Goal: Transaction & Acquisition: Purchase product/service

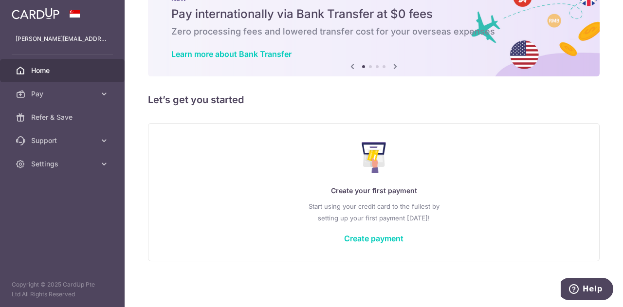
scroll to position [37, 0]
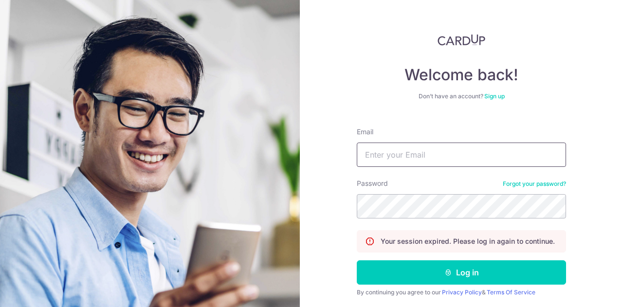
click at [444, 151] on input "Email" at bounding box center [461, 155] width 209 height 24
type input "[PERSON_NAME][EMAIL_ADDRESS][DOMAIN_NAME]"
click at [357, 260] on button "Log in" at bounding box center [461, 272] width 209 height 24
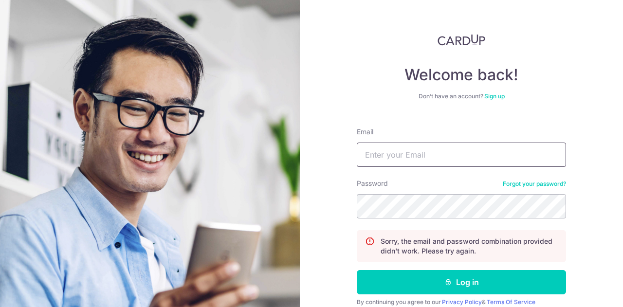
click at [383, 164] on input "Email" at bounding box center [461, 155] width 209 height 24
type input "[PERSON_NAME][EMAIL_ADDRESS][DOMAIN_NAME]"
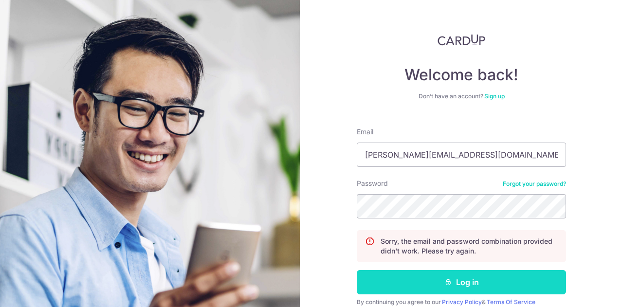
click at [389, 274] on button "Log in" at bounding box center [461, 282] width 209 height 24
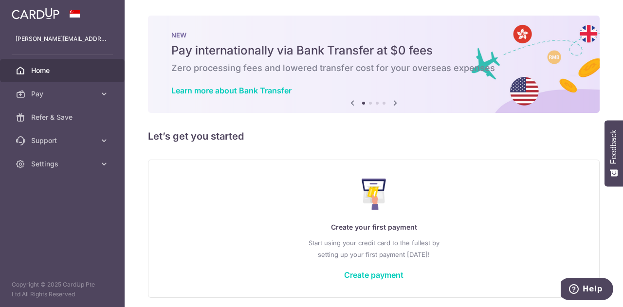
click at [379, 268] on div "Create your first payment Start using your credit card to the fullest by settin…" at bounding box center [373, 228] width 427 height 115
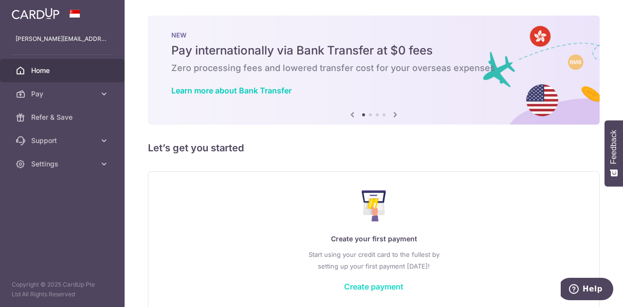
click at [380, 274] on div "Create your first payment Start using your credit card to the fullest by settin…" at bounding box center [373, 240] width 427 height 115
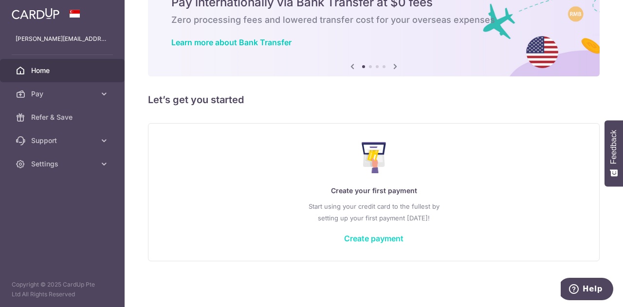
click at [350, 243] on link "Create payment" at bounding box center [373, 239] width 59 height 10
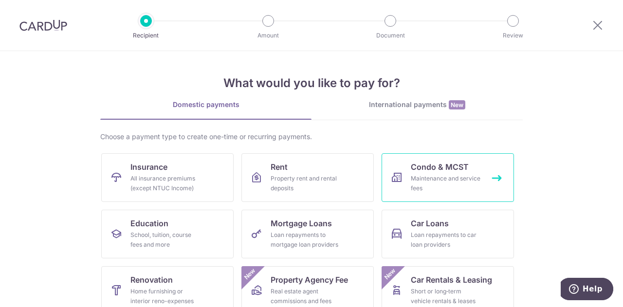
click at [421, 176] on div "Maintenance and service fees" at bounding box center [446, 183] width 70 height 19
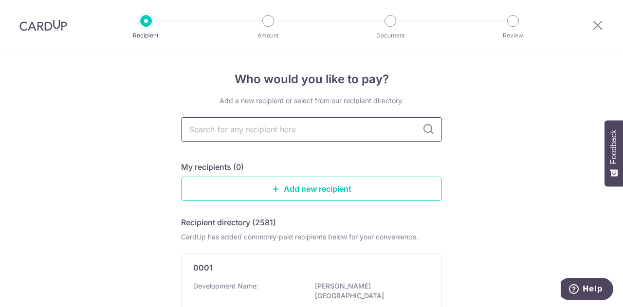
click at [356, 131] on input "text" at bounding box center [311, 129] width 261 height 24
type input "coco palms"
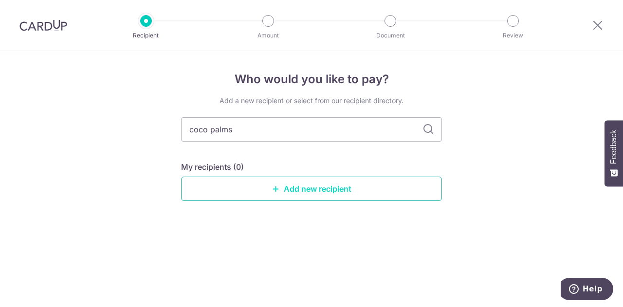
click at [284, 184] on link "Add new recipient" at bounding box center [311, 189] width 261 height 24
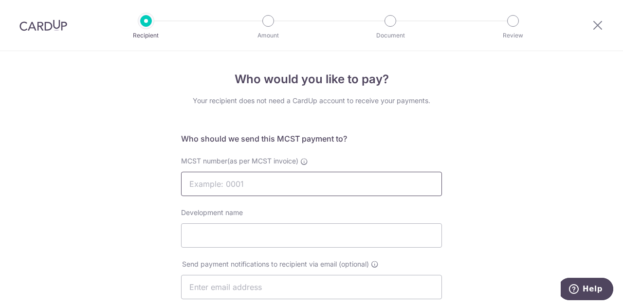
click at [284, 184] on input "MCST number(as per MCST invoice)" at bounding box center [311, 184] width 261 height 24
type input "4654"
click at [285, 232] on input "Development name" at bounding box center [311, 235] width 261 height 24
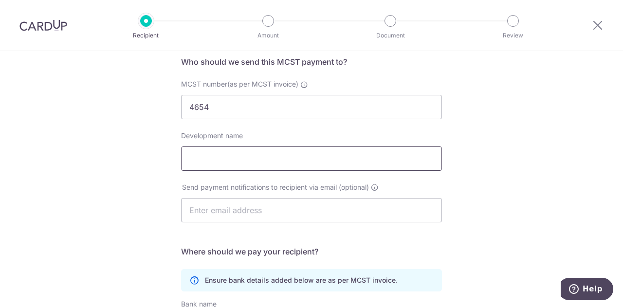
scroll to position [77, 0]
type input "COCO PALMS"
click at [249, 212] on input "text" at bounding box center [311, 210] width 261 height 24
type input "gladys.ong98@gmail.com"
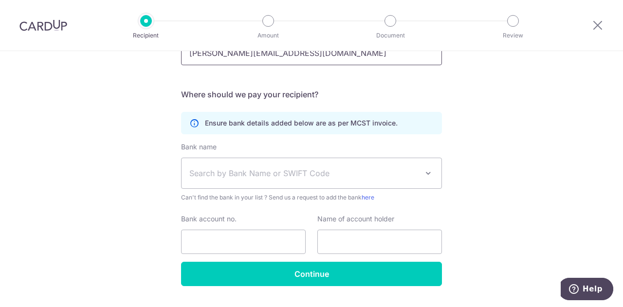
scroll to position [252, 0]
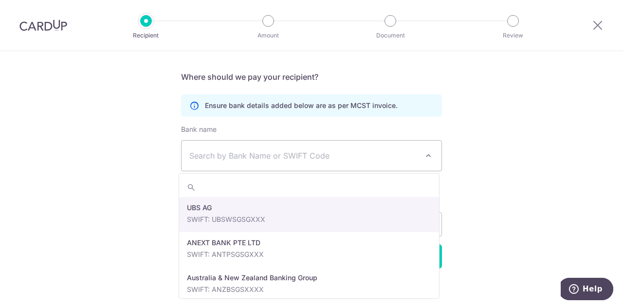
click at [257, 158] on span "Search by Bank Name or SWIFT Code" at bounding box center [303, 156] width 229 height 12
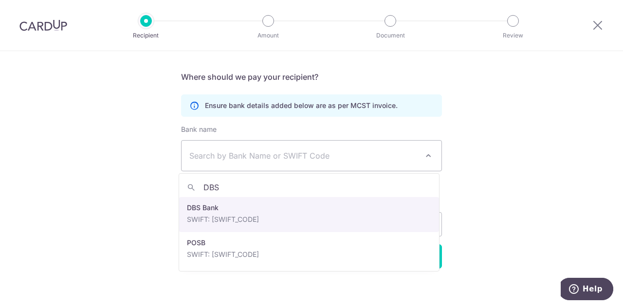
type input "DBS"
select select "6"
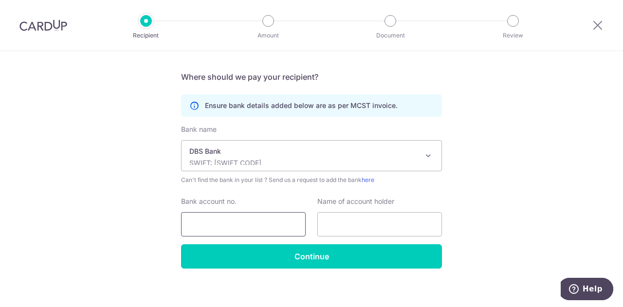
click at [246, 220] on input "Bank account no." at bounding box center [243, 224] width 125 height 24
type input "0720068521"
click at [342, 237] on div "Bank name Select Bank UBS AG ANEXT BANK PTE LTD Australia & New Zealand Banking…" at bounding box center [311, 185] width 261 height 120
click at [367, 220] on input "text" at bounding box center [379, 224] width 125 height 24
click at [408, 223] on input "text" at bounding box center [379, 224] width 125 height 24
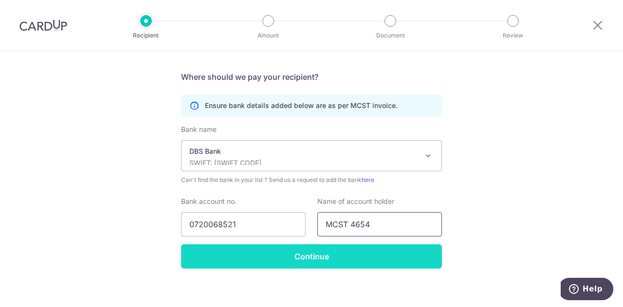
type input "MCST 4654"
click at [354, 256] on input "Continue" at bounding box center [311, 256] width 261 height 24
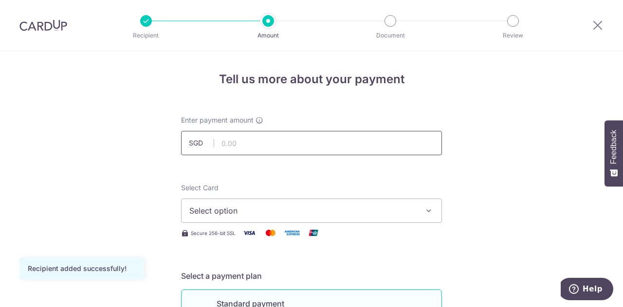
click at [289, 152] on input "text" at bounding box center [311, 143] width 261 height 24
type input "899.25"
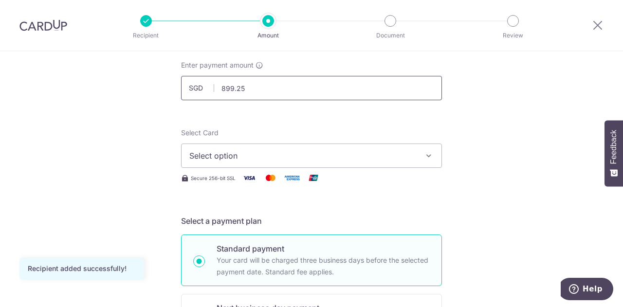
scroll to position [55, 0]
click at [275, 160] on span "Select option" at bounding box center [302, 155] width 227 height 12
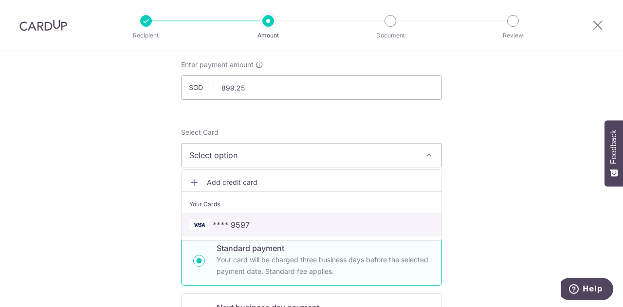
click at [242, 232] on link "**** 9597" at bounding box center [312, 224] width 260 height 23
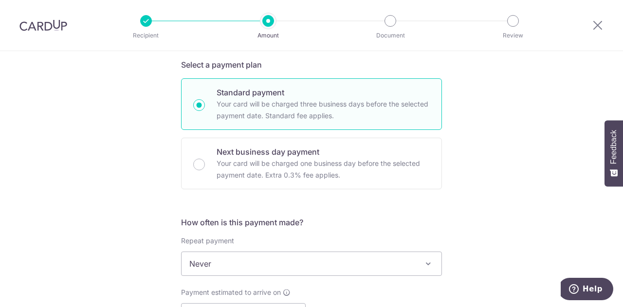
scroll to position [324, 0]
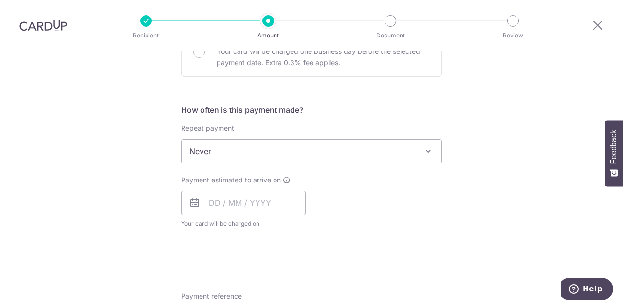
click at [343, 152] on span "Never" at bounding box center [312, 151] width 260 height 23
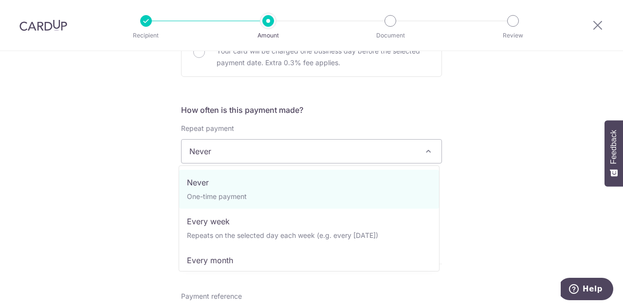
click at [515, 156] on div "Tell us more about your payment Enter payment amount SGD 899.25 899.25 Recipien…" at bounding box center [311, 167] width 623 height 880
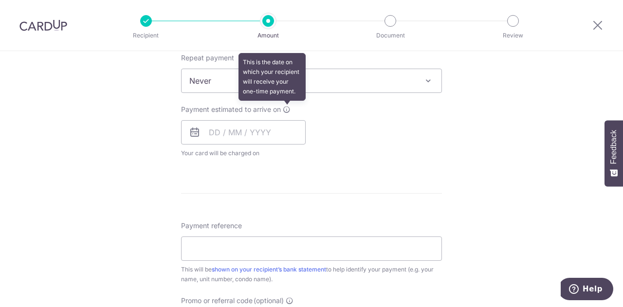
scroll to position [392, 0]
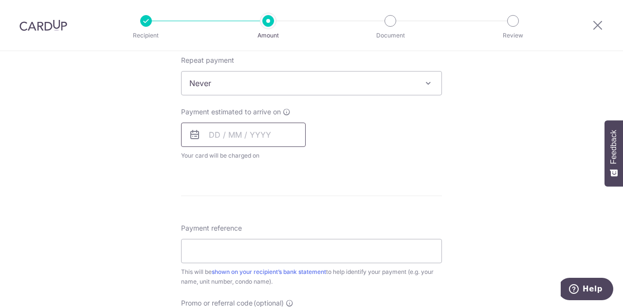
click at [214, 133] on input "text" at bounding box center [243, 135] width 125 height 24
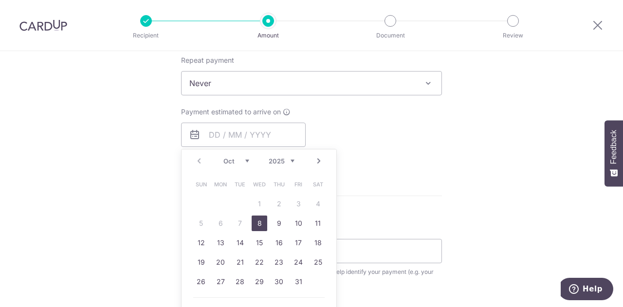
click at [256, 223] on link "8" at bounding box center [260, 224] width 16 height 16
type input "[DATE]"
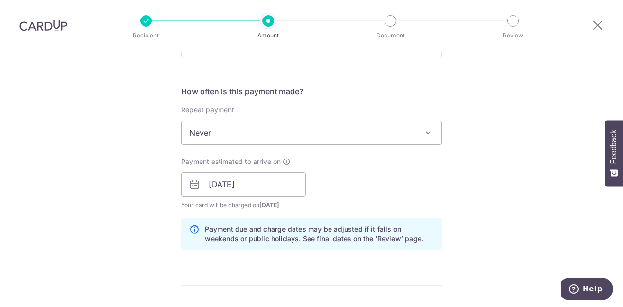
scroll to position [343, 0]
click at [270, 185] on input "[DATE]" at bounding box center [243, 184] width 125 height 24
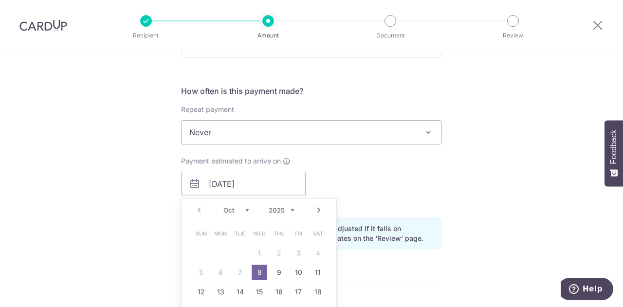
click at [356, 177] on div "Payment estimated to arrive on [DATE] Prev Next Oct Nov [DATE] 2026 2027 2028 2…" at bounding box center [311, 183] width 273 height 54
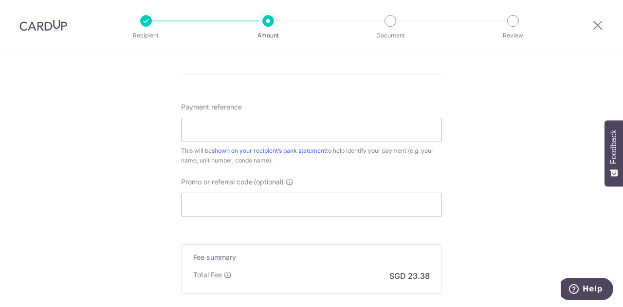
scroll to position [555, 0]
click at [261, 131] on input "Payment reference" at bounding box center [311, 128] width 261 height 24
type input "0"
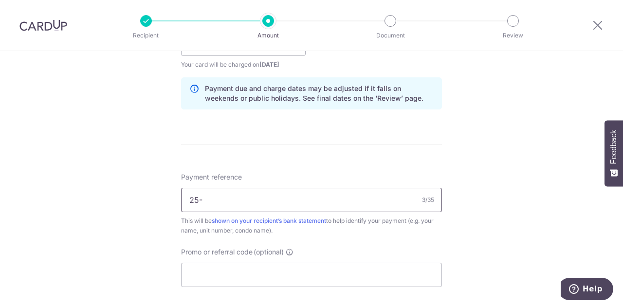
scroll to position [482, 0]
type input "25-02-47"
click at [238, 277] on input "Promo or referral code (optional)" at bounding box center [311, 275] width 261 height 24
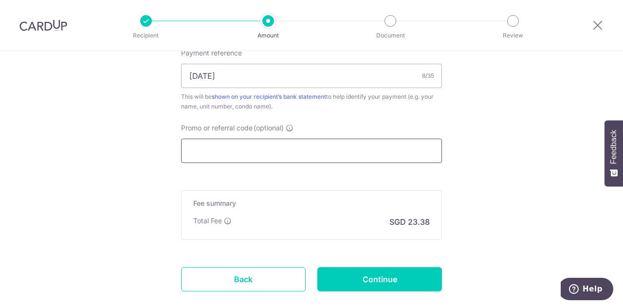
scroll to position [607, 0]
paste input "HARRISL79"
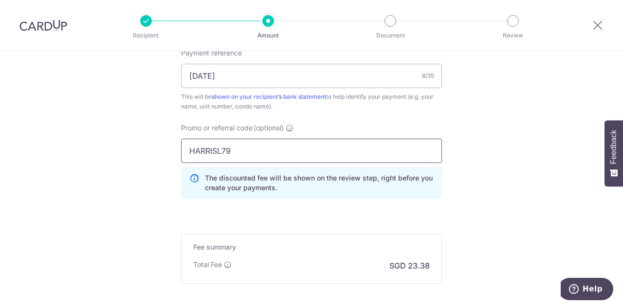
type input "HARRISL79"
click at [305, 147] on input "HARRISL79" at bounding box center [311, 151] width 261 height 24
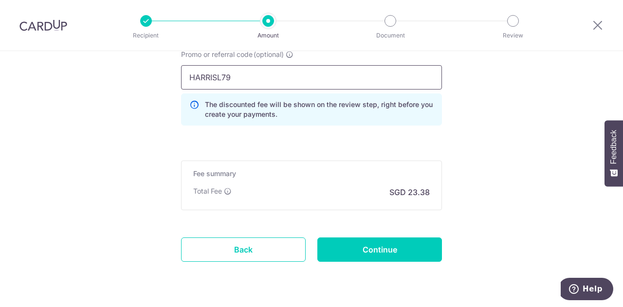
scroll to position [708, 0]
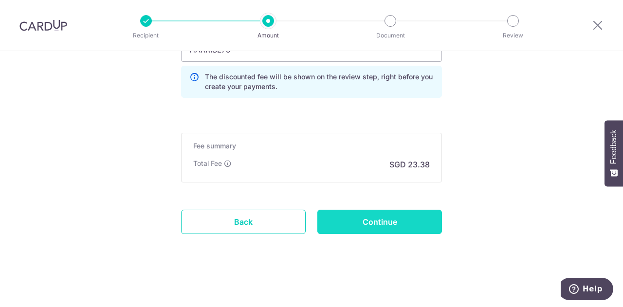
click at [363, 213] on input "Continue" at bounding box center [379, 222] width 125 height 24
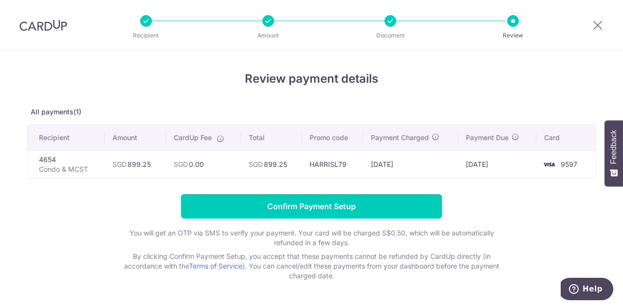
scroll to position [32, 0]
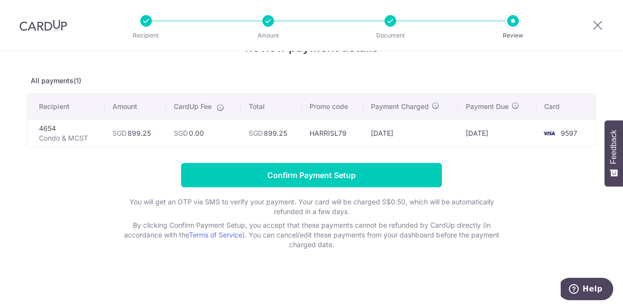
click at [141, 18] on div at bounding box center [146, 21] width 12 height 12
click at [146, 25] on div at bounding box center [146, 21] width 12 height 12
click at [388, 21] on div at bounding box center [391, 21] width 12 height 12
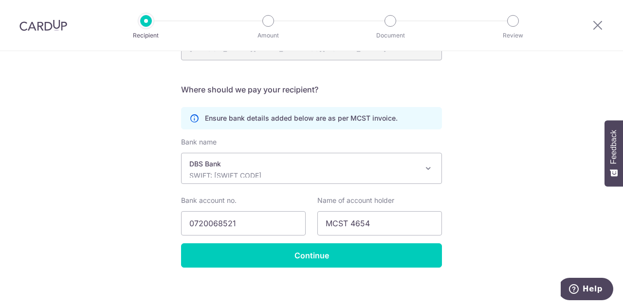
scroll to position [245, 0]
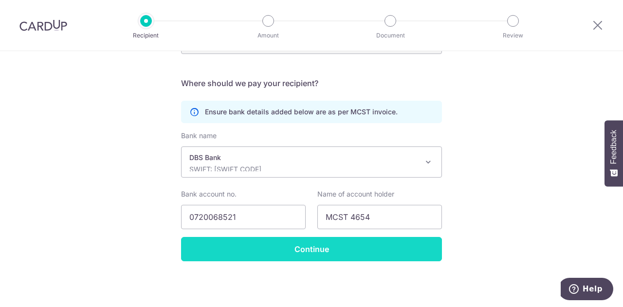
click at [351, 253] on input "Continue" at bounding box center [311, 249] width 261 height 24
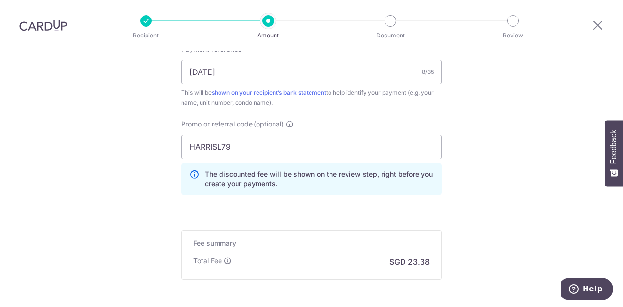
scroll to position [611, 0]
click at [251, 152] on input "HARRISL79" at bounding box center [311, 146] width 261 height 24
drag, startPoint x: 227, startPoint y: 73, endPoint x: 158, endPoint y: 73, distance: 69.1
paste input "COCO PALMS Block 25 Unit #"
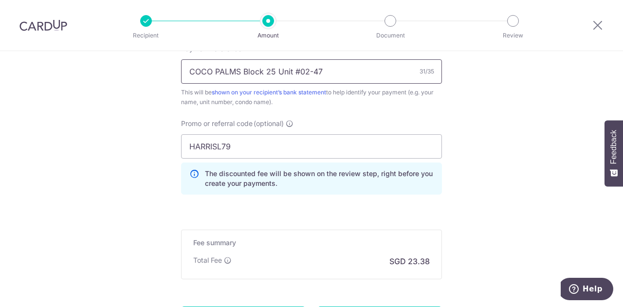
type input "COCO PALMS Block 25 Unit #02-47"
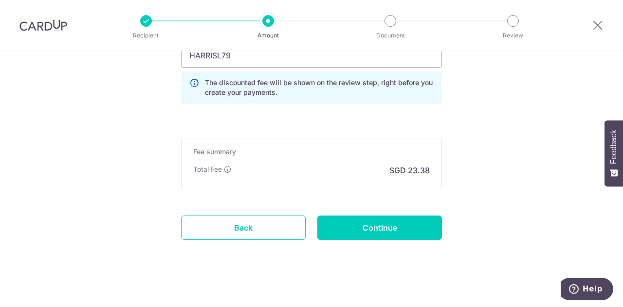
scroll to position [708, 0]
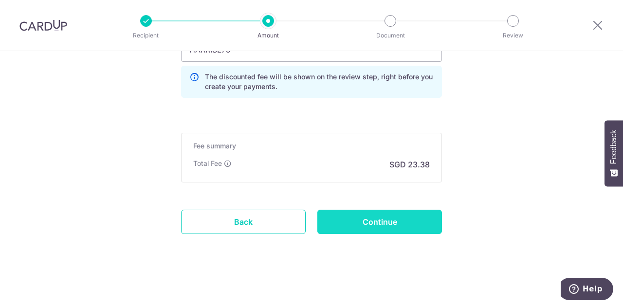
click at [366, 227] on input "Continue" at bounding box center [379, 222] width 125 height 24
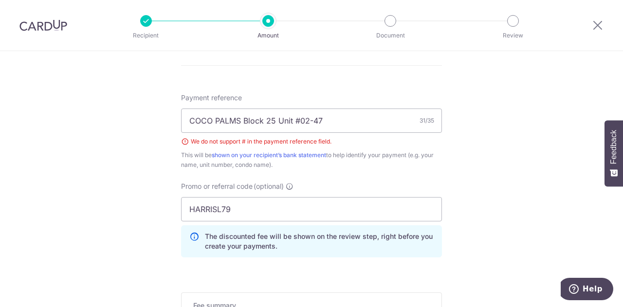
scroll to position [562, 0]
click at [296, 119] on input "COCO PALMS Block 25 Unit #02-47" at bounding box center [311, 121] width 261 height 24
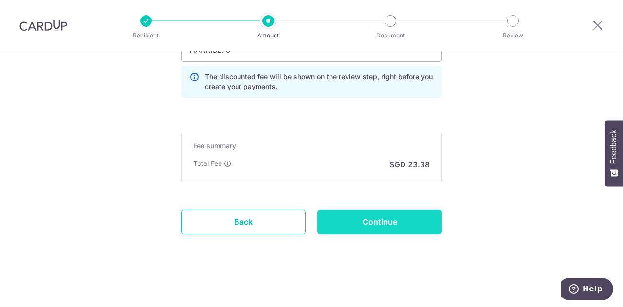
type input "COCO PALMS Block 25 Unit 02-47"
click at [336, 223] on input "Continue" at bounding box center [379, 222] width 125 height 24
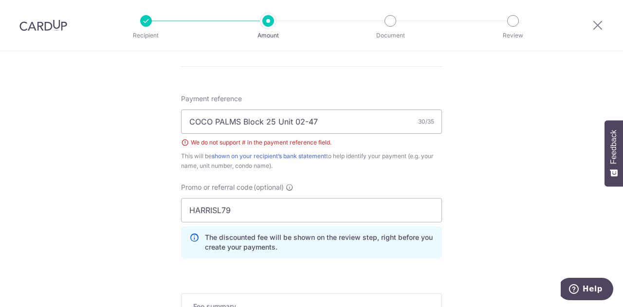
scroll to position [544, 0]
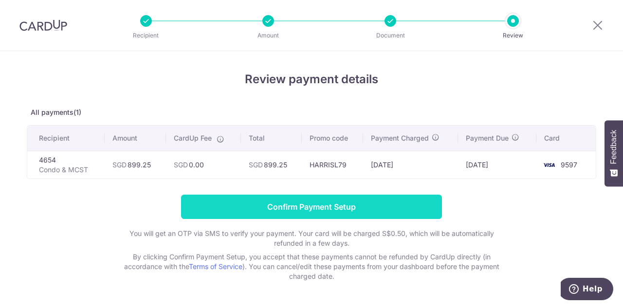
click at [334, 205] on input "Confirm Payment Setup" at bounding box center [311, 207] width 261 height 24
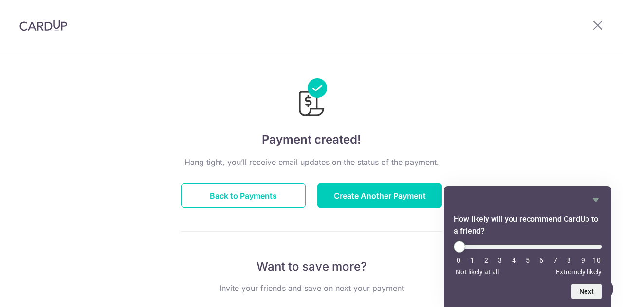
click at [558, 173] on div "Payment created! Hang tight, you’ll receive email updates on the status of the …" at bounding box center [311, 311] width 623 height 520
click at [596, 199] on icon "Hide survey" at bounding box center [596, 200] width 6 height 4
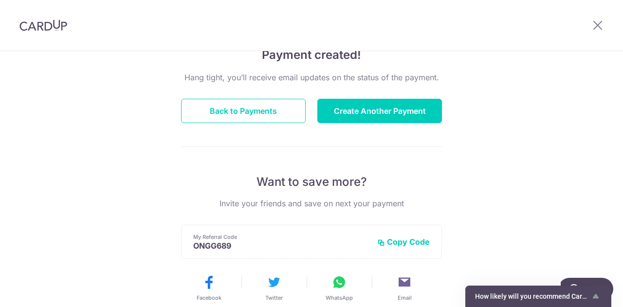
scroll to position [86, 0]
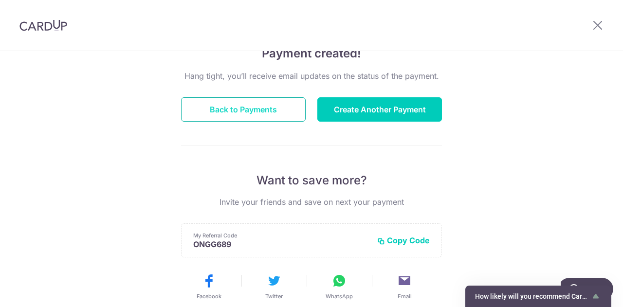
click at [237, 111] on button "Back to Payments" at bounding box center [243, 109] width 125 height 24
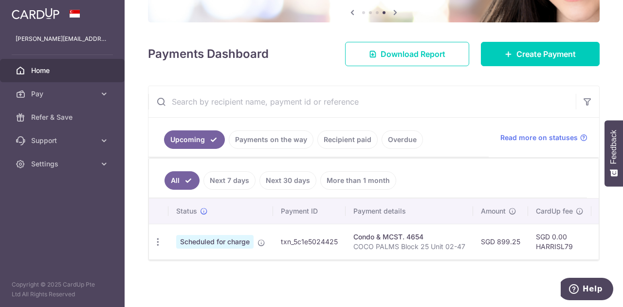
click at [273, 268] on div "× Pause Schedule Pause all future payments in this series Pause just this one p…" at bounding box center [374, 153] width 498 height 307
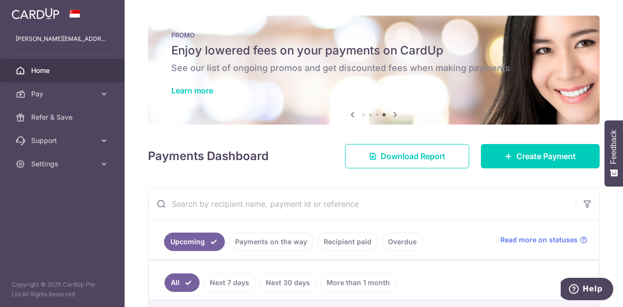
scroll to position [107, 0]
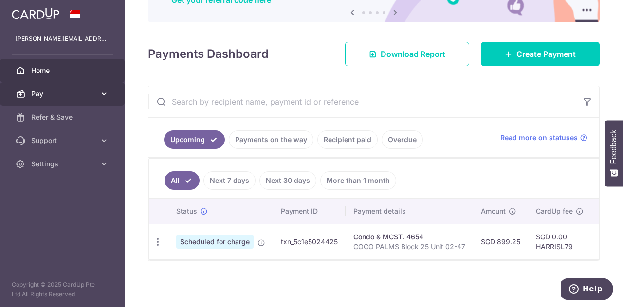
click at [28, 92] on link "Pay" at bounding box center [62, 93] width 125 height 23
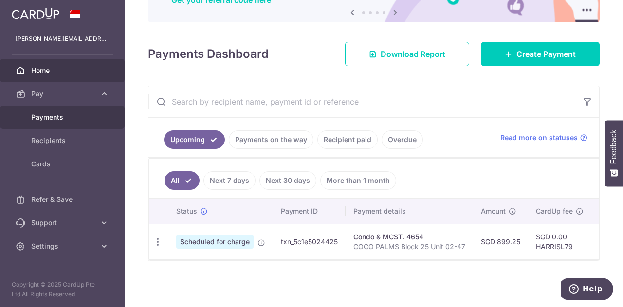
click at [57, 115] on span "Payments" at bounding box center [63, 117] width 64 height 10
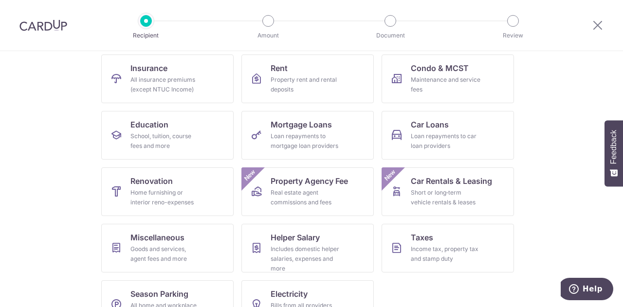
scroll to position [101, 0]
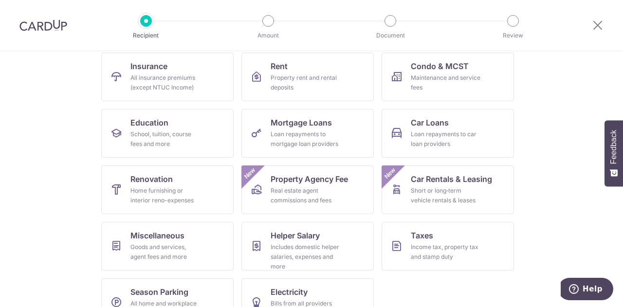
click at [537, 170] on section "What would you like to pay for? Domestic payments International payments New Ch…" at bounding box center [311, 179] width 623 height 256
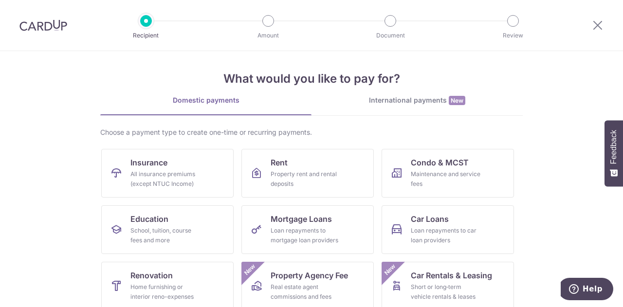
scroll to position [4, 0]
click at [292, 215] on span "Mortgage Loans" at bounding box center [301, 220] width 61 height 12
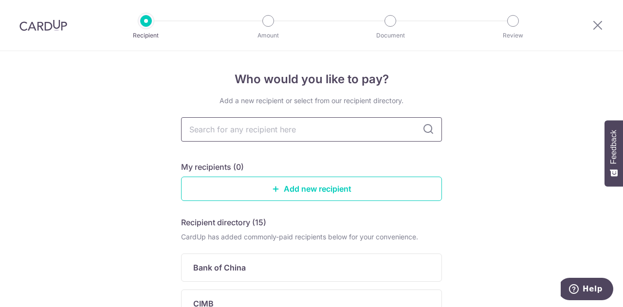
click at [223, 134] on input "text" at bounding box center [311, 129] width 261 height 24
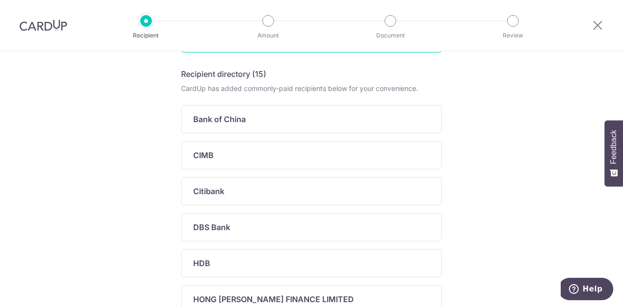
scroll to position [95, 0]
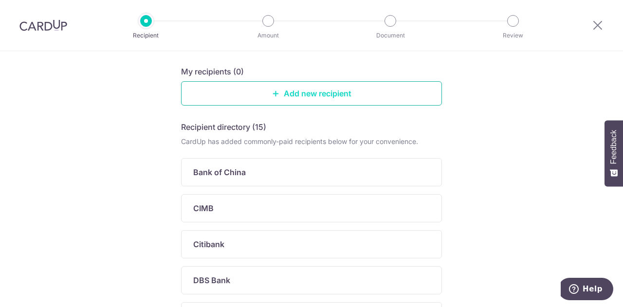
click at [314, 92] on link "Add new recipient" at bounding box center [311, 93] width 261 height 24
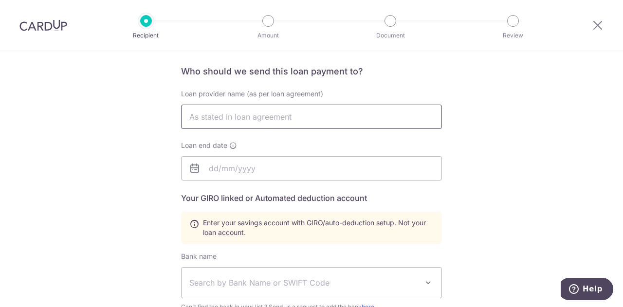
scroll to position [78, 0]
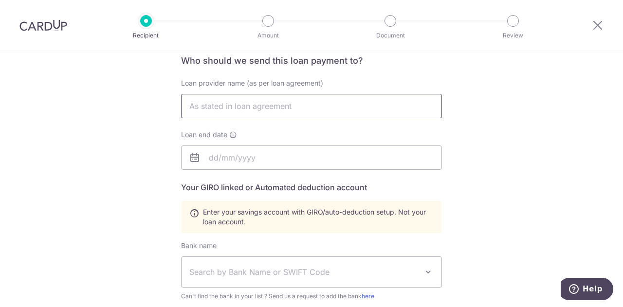
click at [249, 118] on input "text" at bounding box center [311, 106] width 261 height 24
click at [459, 156] on div "Who would you like to pay? Your recipient does not need a CardUp account to rec…" at bounding box center [311, 261] width 623 height 576
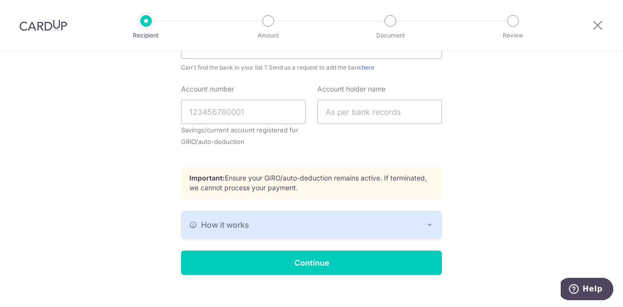
scroll to position [313, 0]
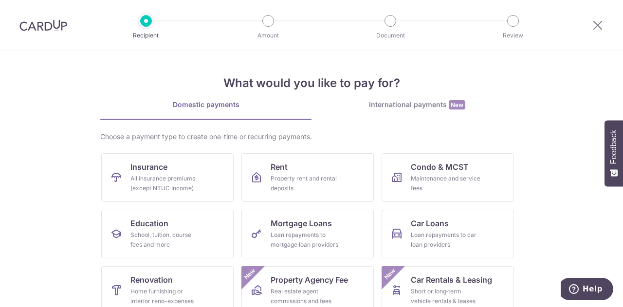
click at [384, 109] on div "International payments New" at bounding box center [417, 105] width 211 height 10
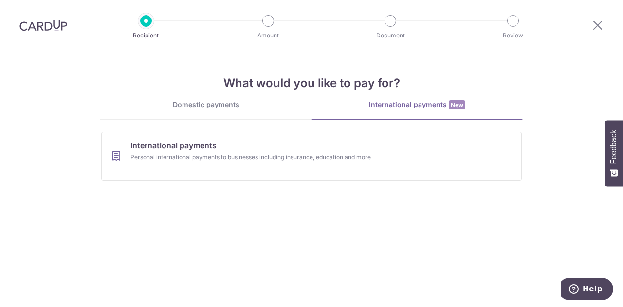
click at [230, 107] on div "Domestic payments" at bounding box center [205, 105] width 211 height 10
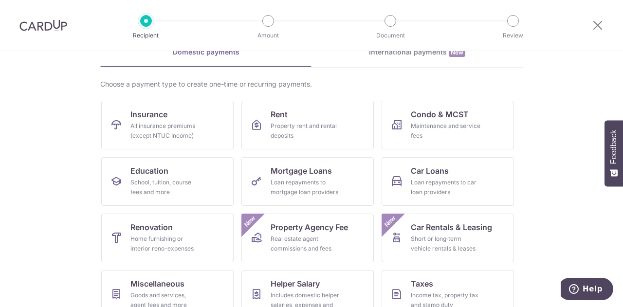
scroll to position [59, 0]
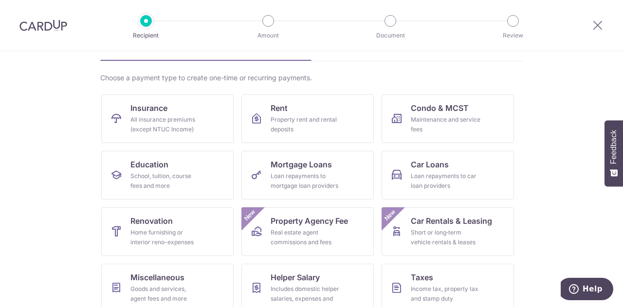
click at [49, 121] on section "What would you like to pay for? Domestic payments International payments New Ch…" at bounding box center [311, 179] width 623 height 256
click at [323, 162] on span "Mortgage Loans" at bounding box center [301, 165] width 61 height 12
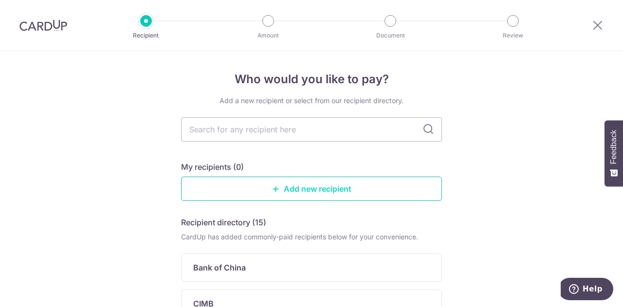
click at [305, 183] on link "Add new recipient" at bounding box center [311, 189] width 261 height 24
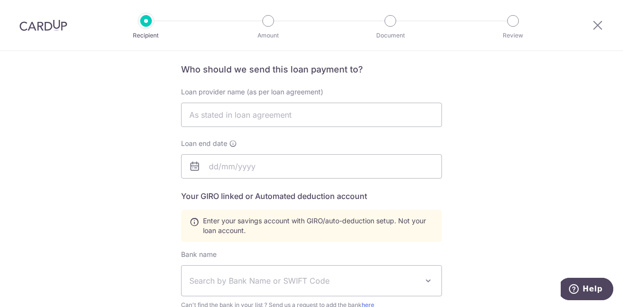
scroll to position [70, 0]
click at [254, 113] on input "text" at bounding box center [311, 114] width 261 height 24
type input "OCBC Housing Mort"
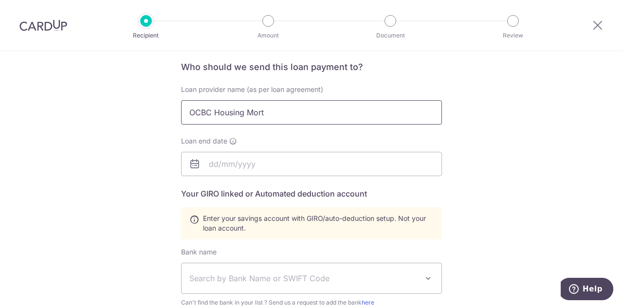
scroll to position [0, 0]
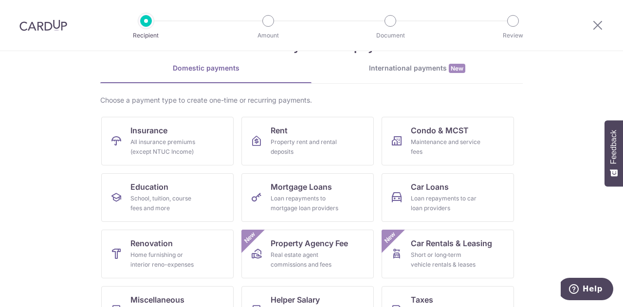
scroll to position [36, 0]
